Goal: Ask a question: Seek information or help from site administrators or community

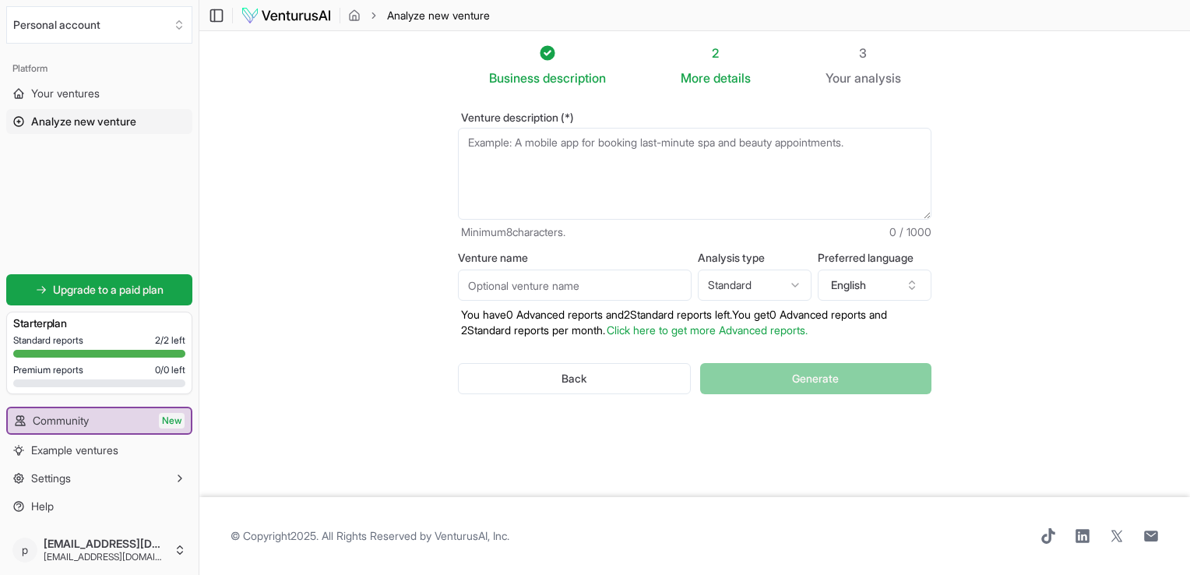
click at [554, 183] on textarea "Venture description (*)" at bounding box center [694, 174] width 473 height 92
click at [724, 83] on span "details" at bounding box center [731, 78] width 37 height 16
click at [865, 64] on div "3 Your analysis" at bounding box center [863, 66] width 76 height 44
click at [538, 76] on div "Business description" at bounding box center [547, 78] width 117 height 19
click at [430, 574] on html "We value your privacy We use cookies to enhance your browsing experience, serve…" at bounding box center [595, 287] width 1190 height 575
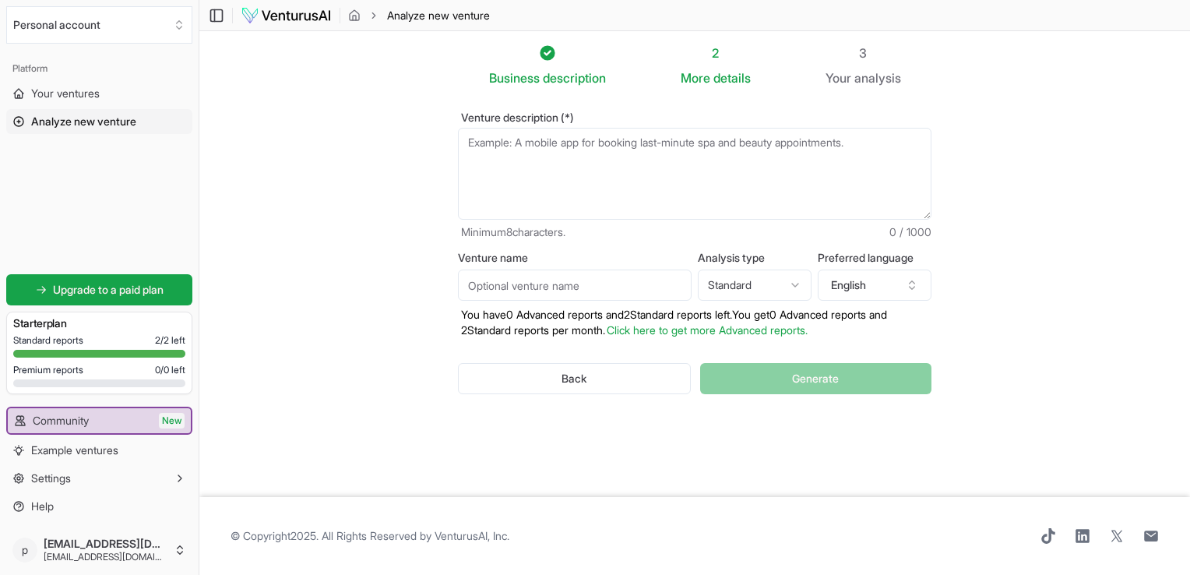
click at [580, 201] on textarea "Venture description (*)" at bounding box center [694, 174] width 473 height 92
paste textarea "MediMart Marketplace (Amazon for Medicines) – Short Business & System Design Do…"
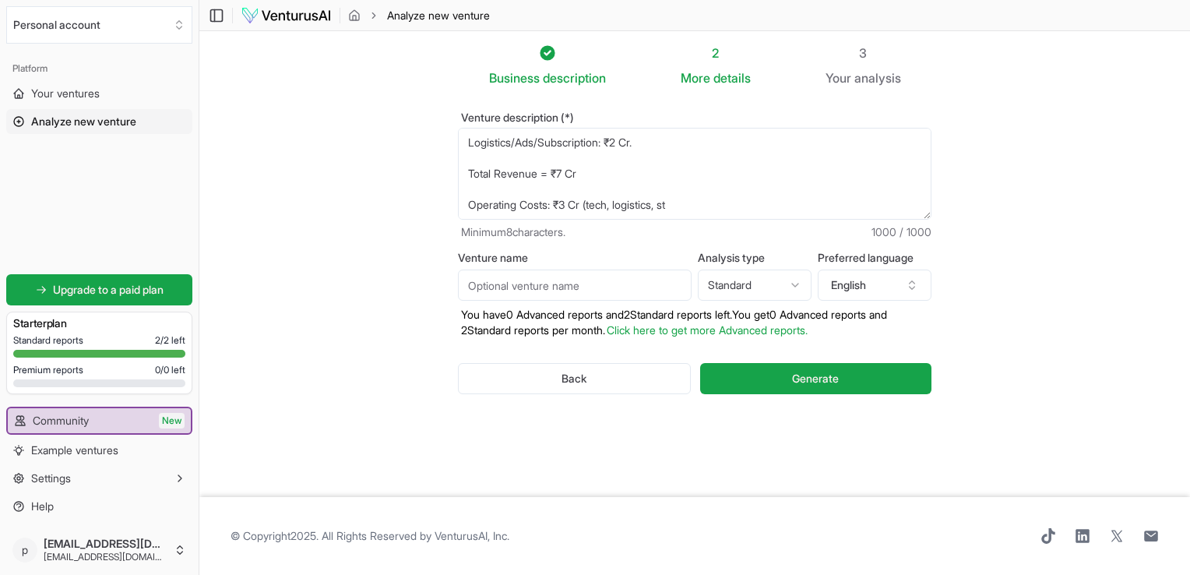
type textarea "MediMart Marketplace (Amazon for Medicines) – Short Business & System Design Do…"
click at [610, 289] on input "Venture name" at bounding box center [575, 284] width 234 height 31
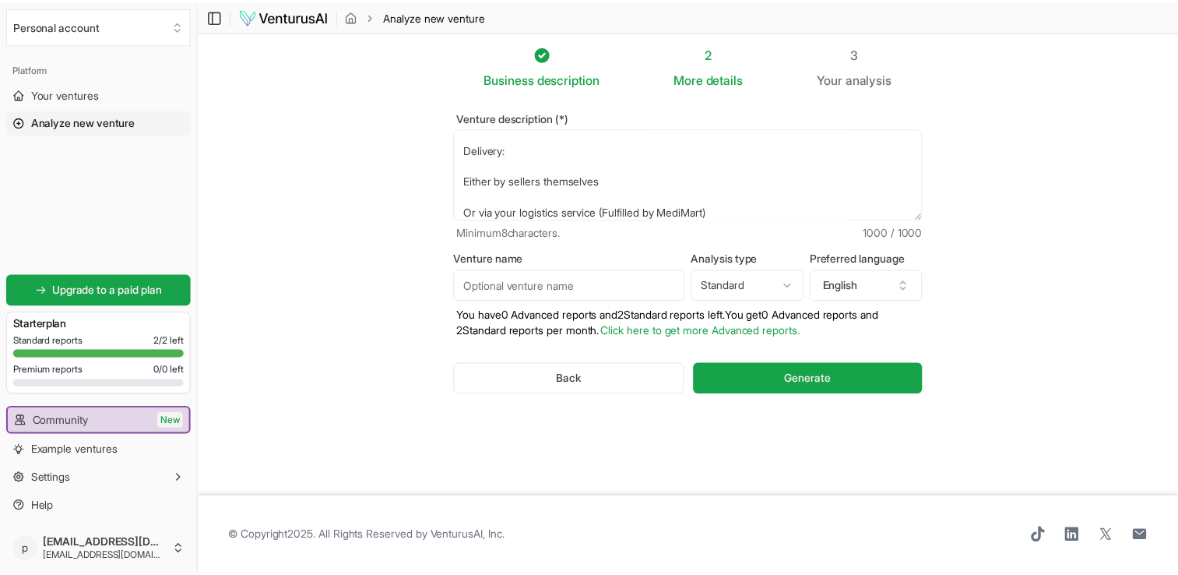
scroll to position [0, 0]
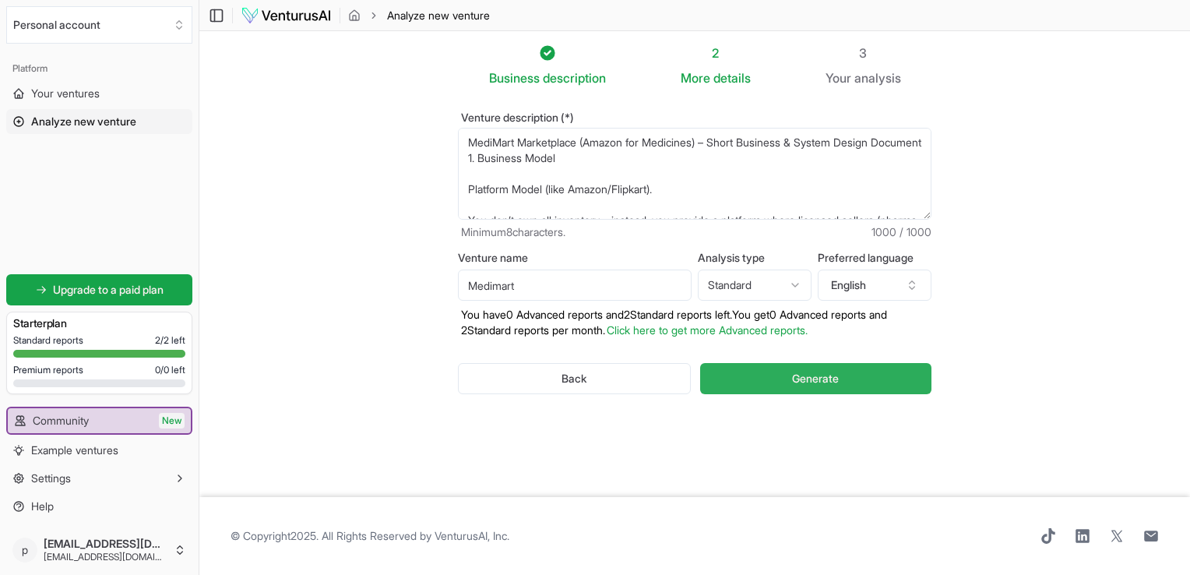
type input "Medimart"
click at [830, 381] on span "Generate" at bounding box center [815, 379] width 47 height 16
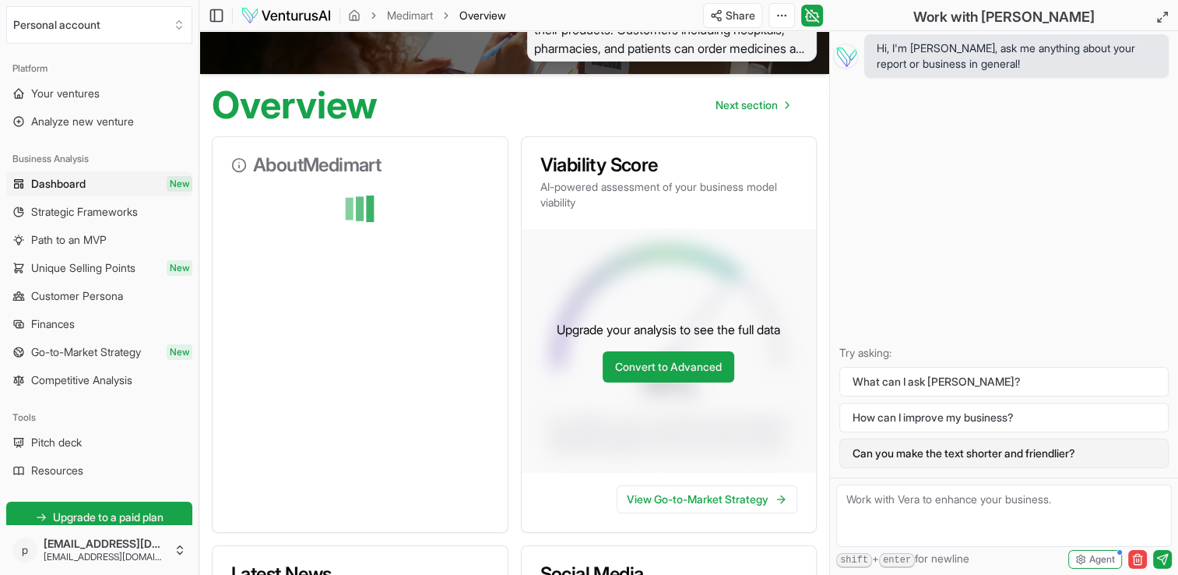
scroll to position [103, 0]
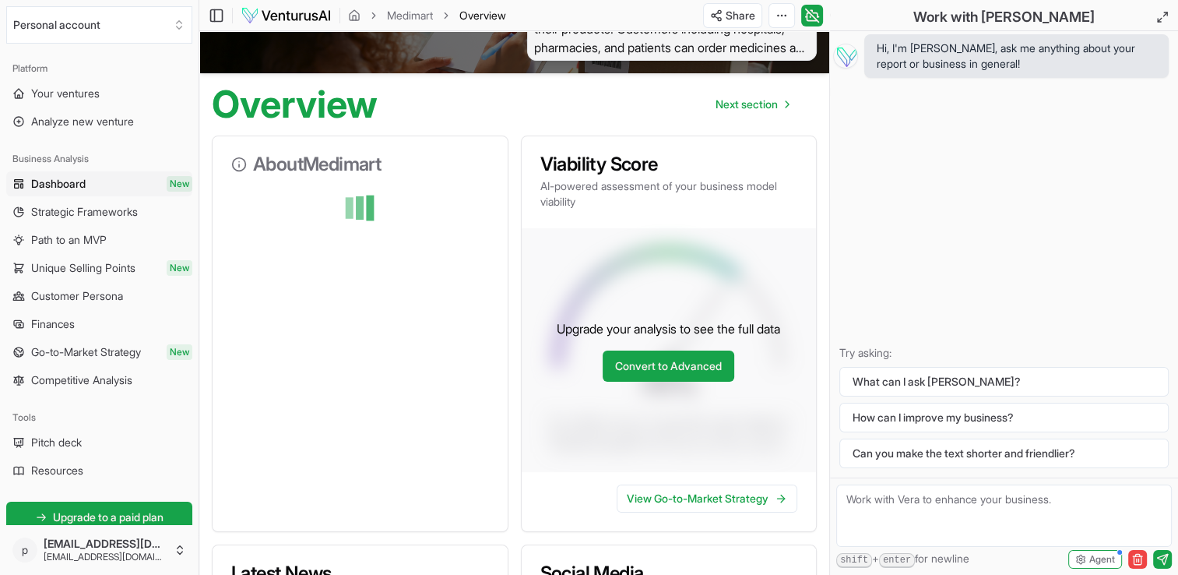
click at [910, 509] on textarea at bounding box center [1004, 515] width 336 height 62
type textarea "is it a good idea"
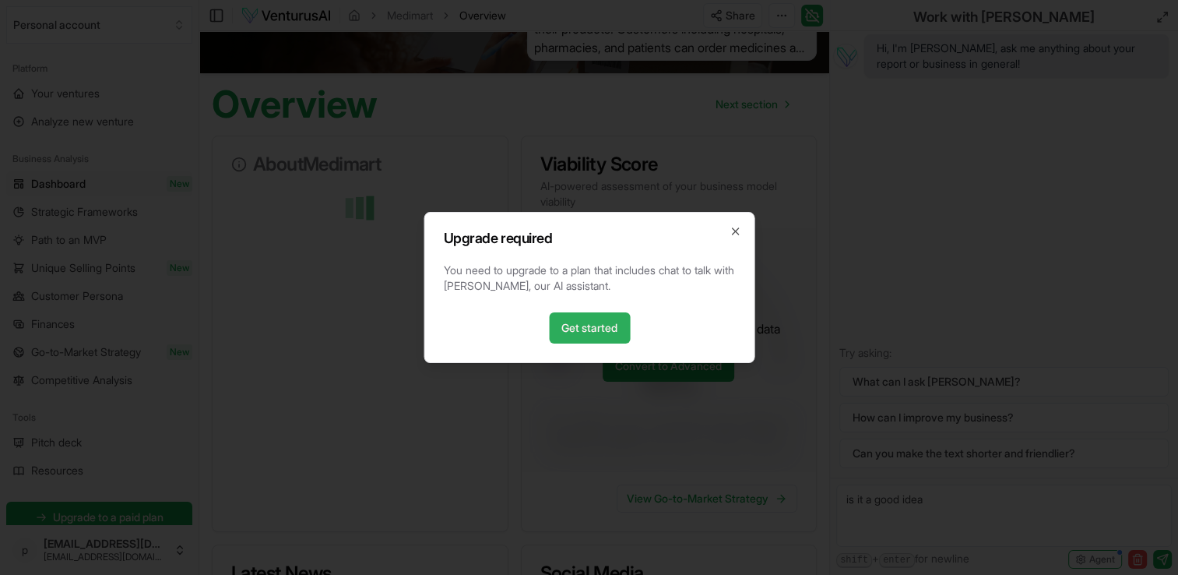
click at [596, 336] on link "Get started" at bounding box center [589, 327] width 81 height 31
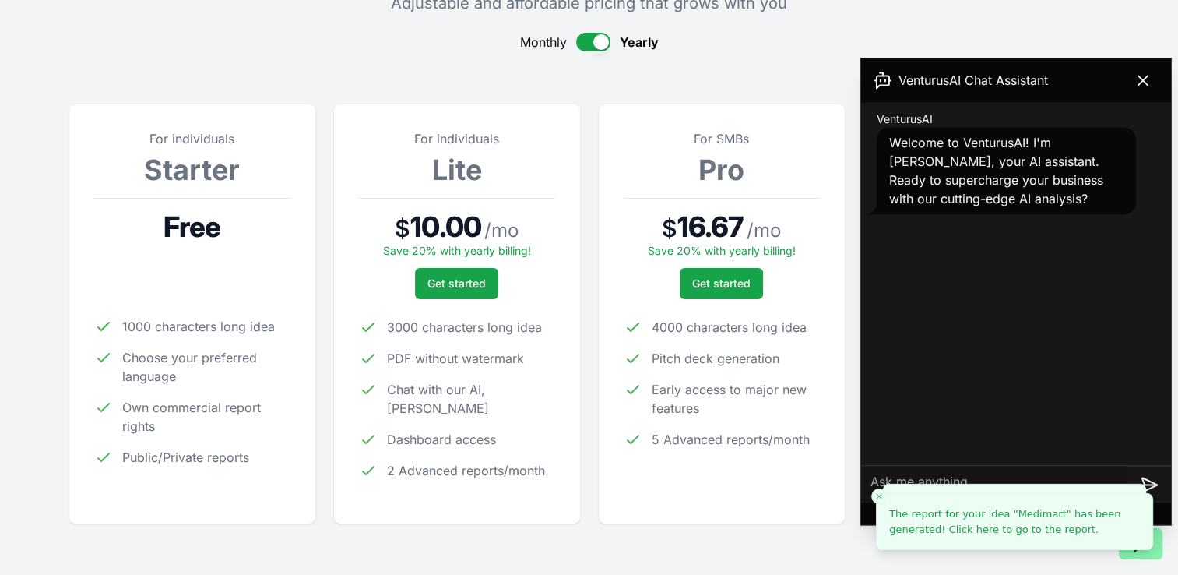
scroll to position [165, 0]
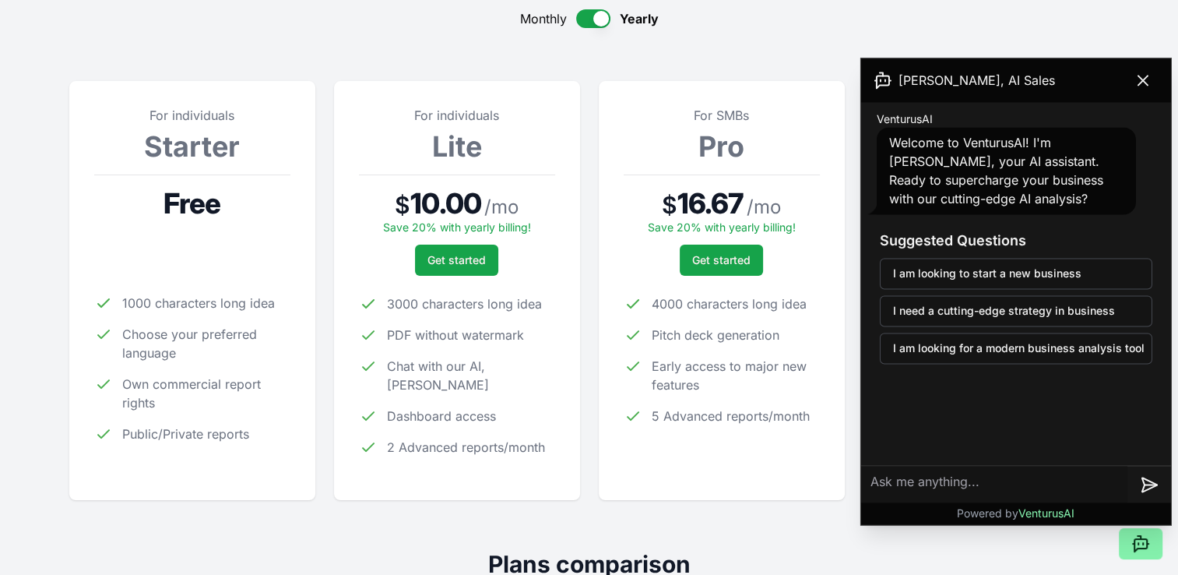
click at [234, 260] on div at bounding box center [192, 259] width 196 height 31
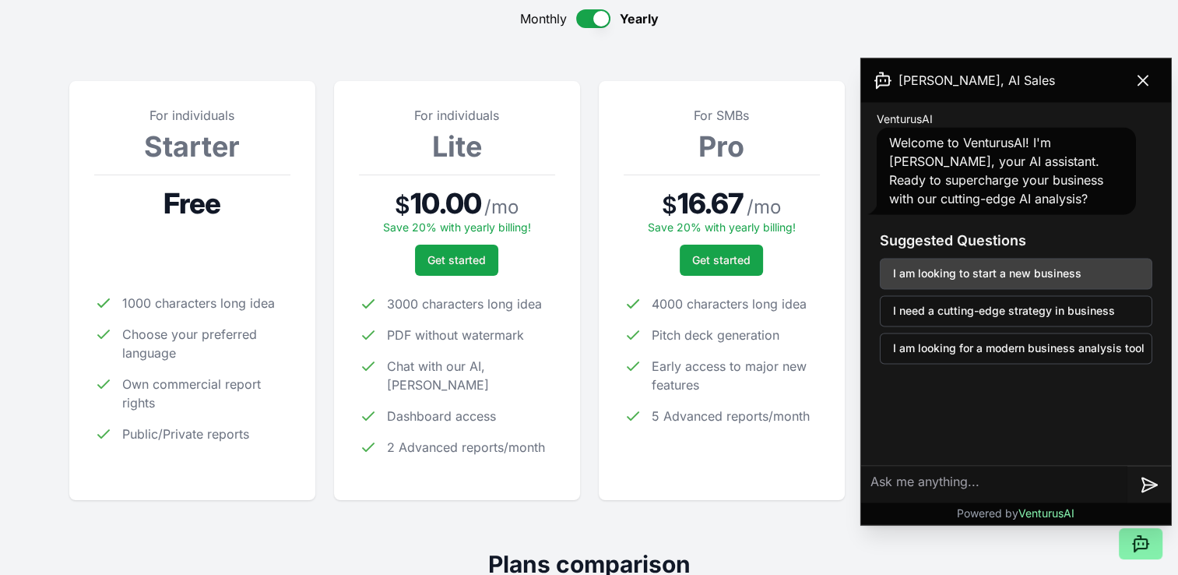
click at [1026, 269] on button "I am looking to start a new business" at bounding box center [1016, 273] width 273 height 31
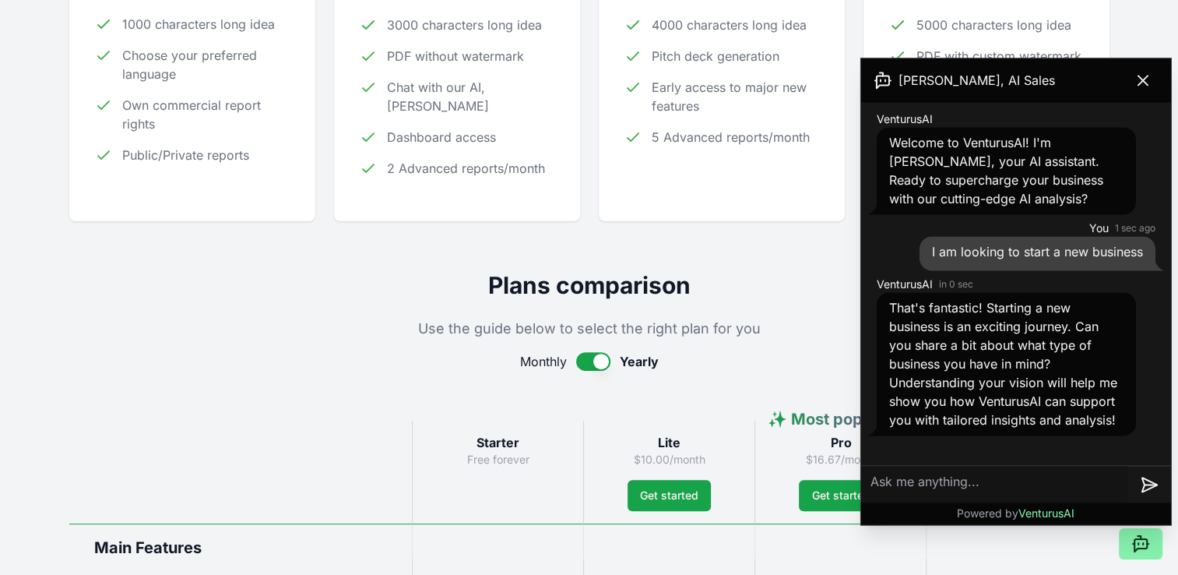
scroll to position [447, 0]
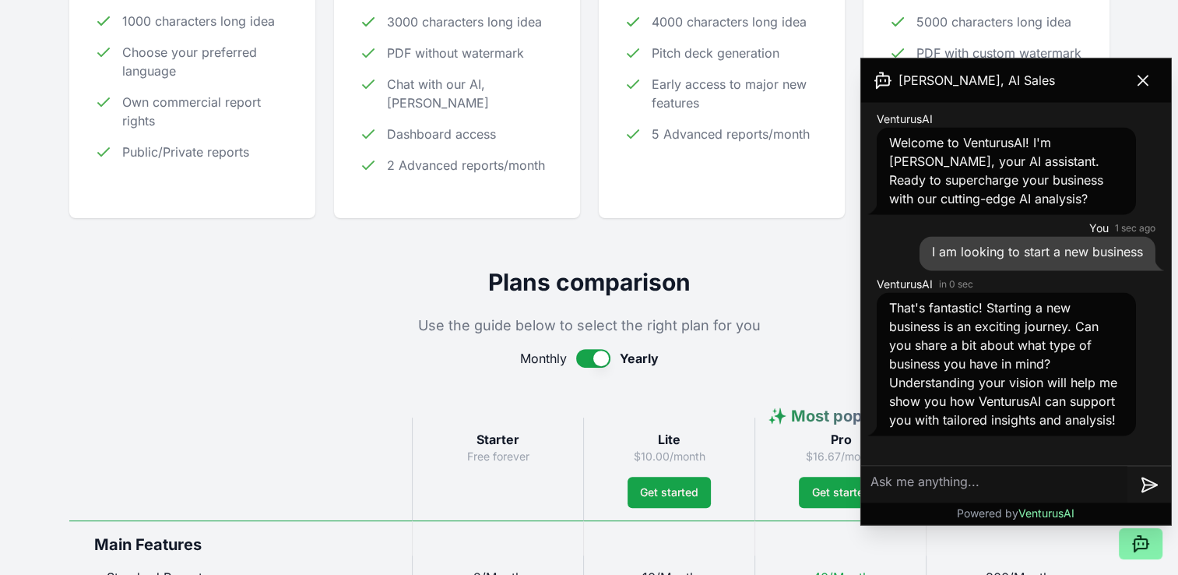
click at [930, 484] on textarea at bounding box center [994, 484] width 266 height 37
paste textarea "LoreMips Dolorsitame (Consec adi Elitseddo) – Eiusm Temporin & Utlabo Etdolo Ma…"
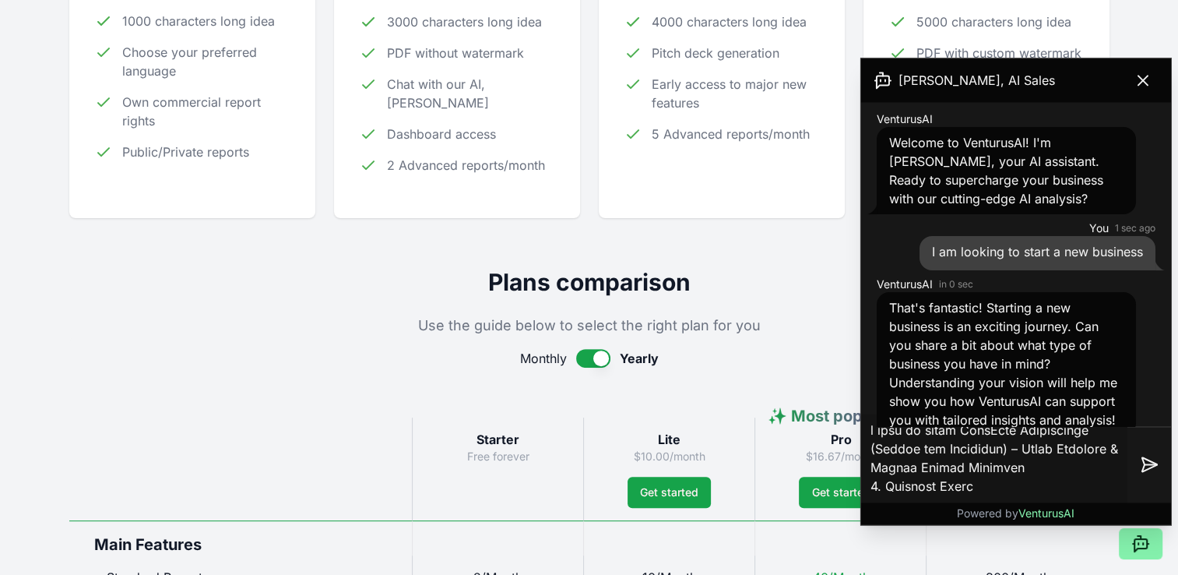
scroll to position [2334, 0]
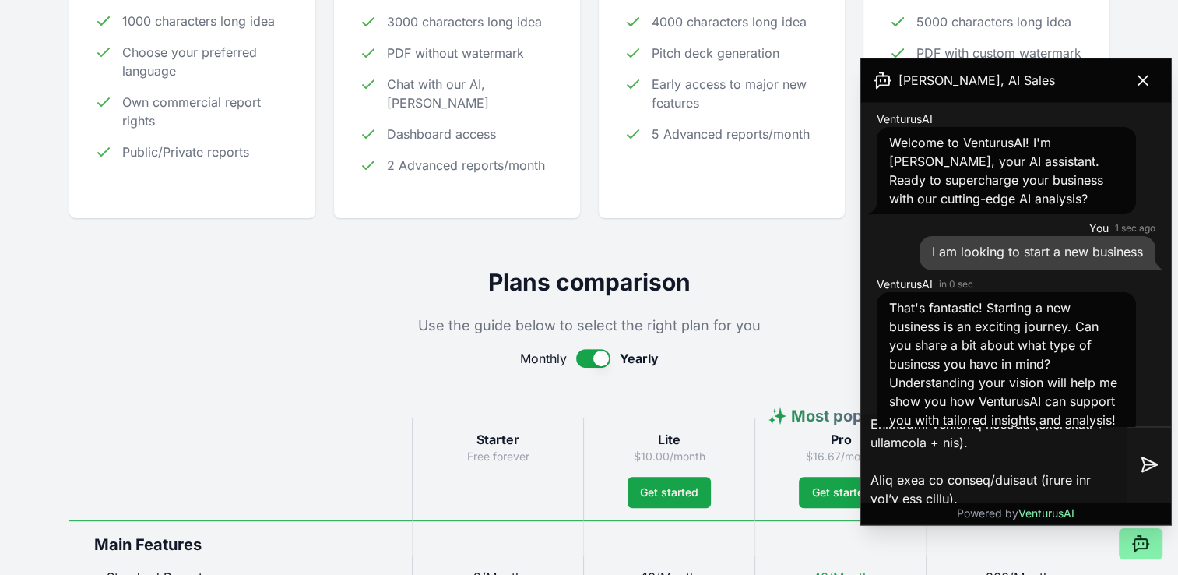
type textarea "l ipsu do sitam ConsEcte Adipiscinge (Seddoe tem Incididun) – Utlab Etdolore & …"
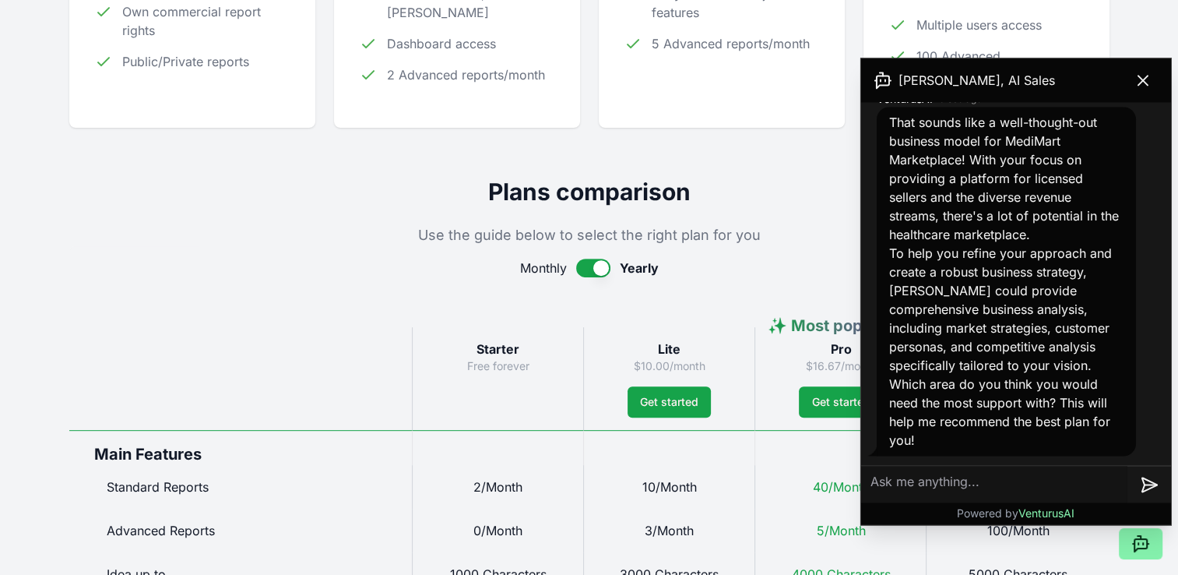
scroll to position [669, 0]
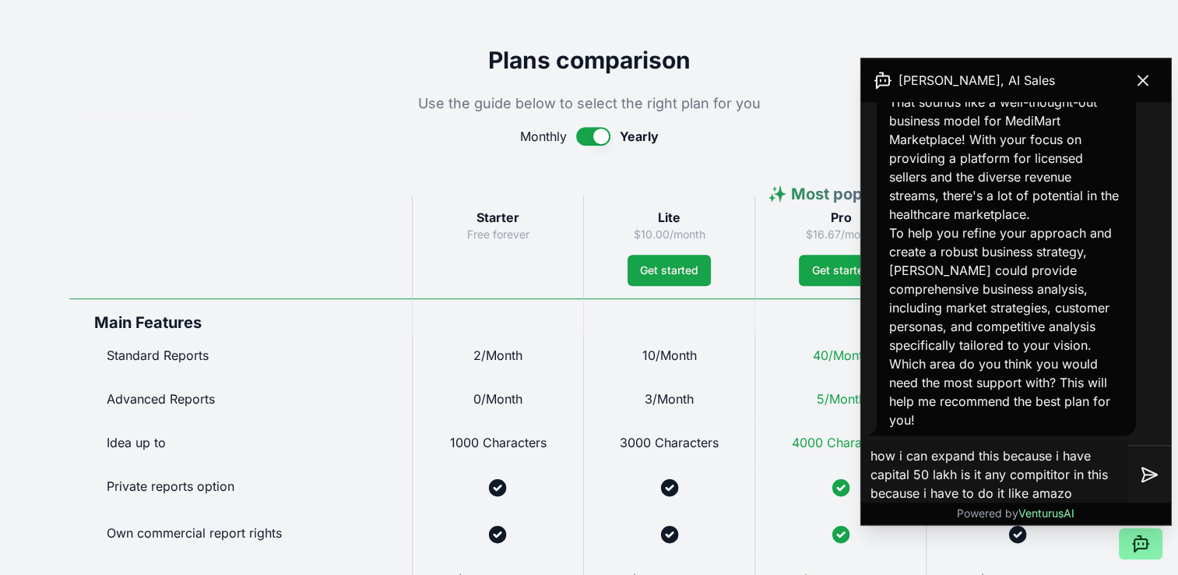
type textarea "how i can expand this because i have capital 50 lakh is it any compititor in th…"
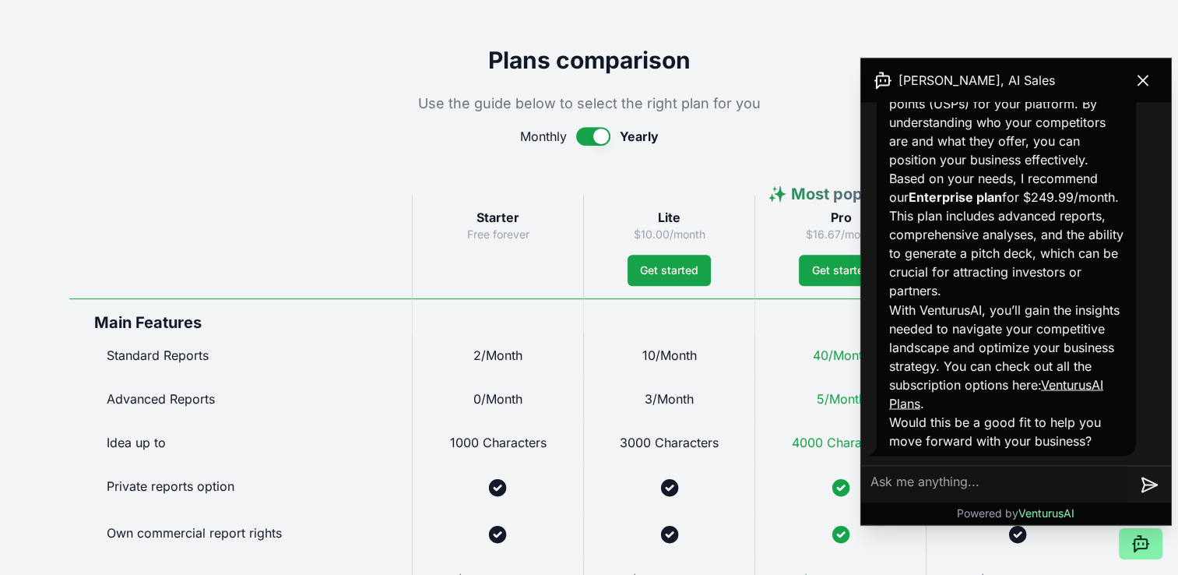
scroll to position [2844, 0]
click at [1149, 89] on icon at bounding box center [1143, 80] width 19 height 19
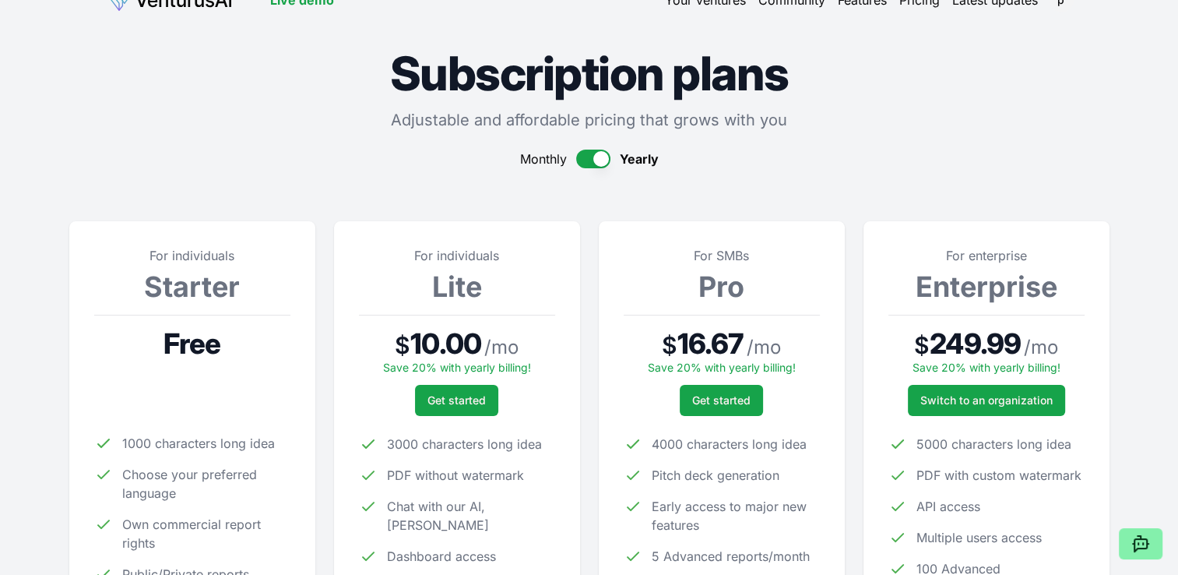
scroll to position [0, 0]
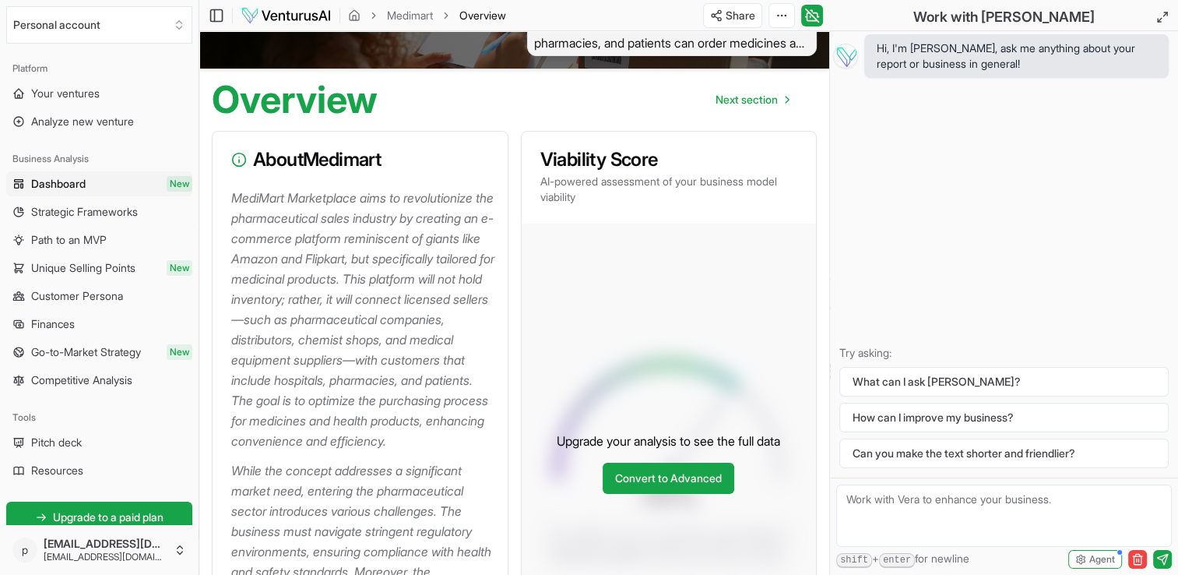
scroll to position [106, 0]
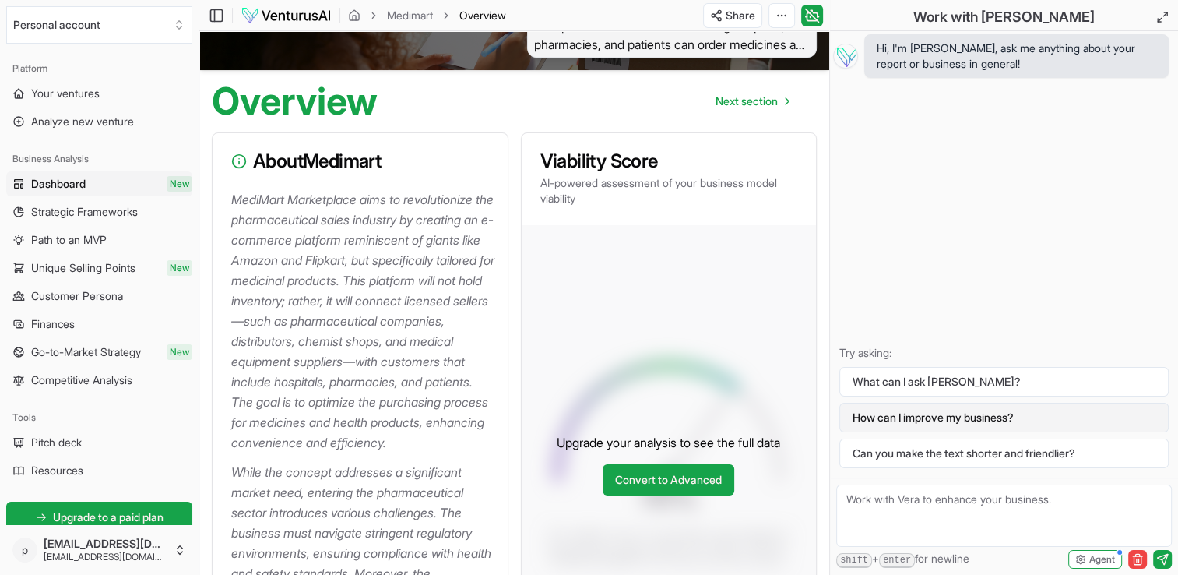
click at [925, 413] on button "How can I improve my business?" at bounding box center [1003, 418] width 329 height 30
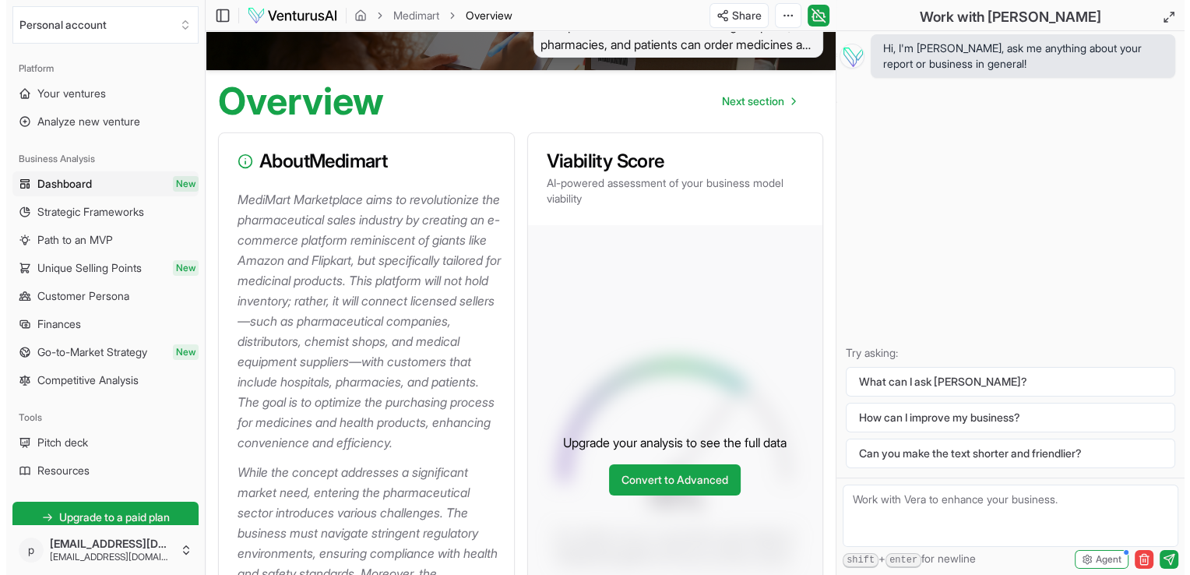
scroll to position [0, 0]
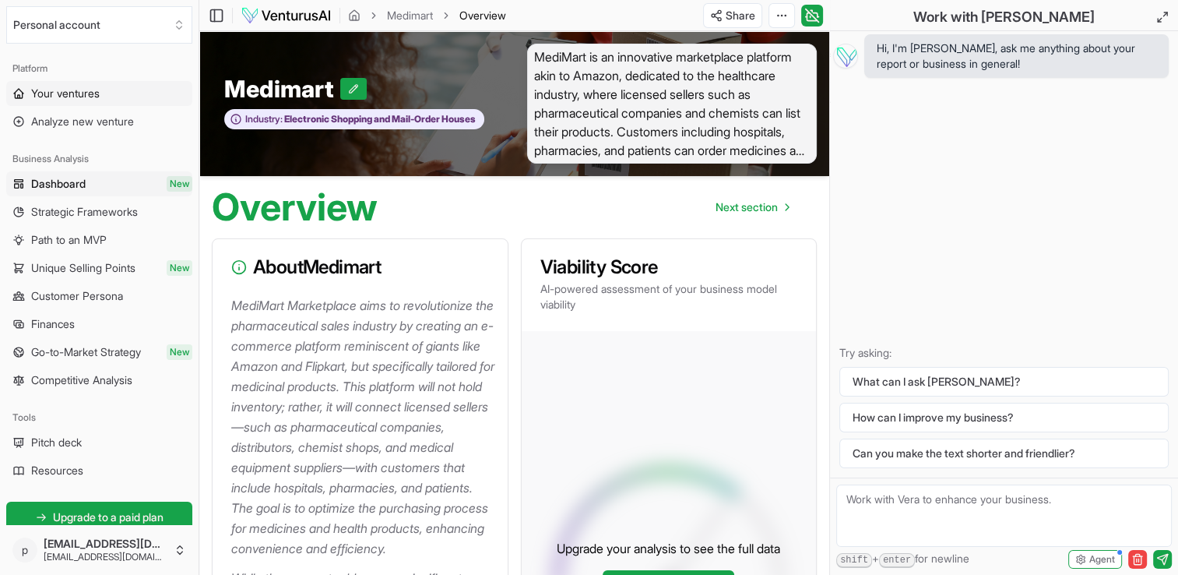
click at [79, 100] on span "Your ventures" at bounding box center [65, 94] width 69 height 16
